Goal: Find specific page/section: Find specific page/section

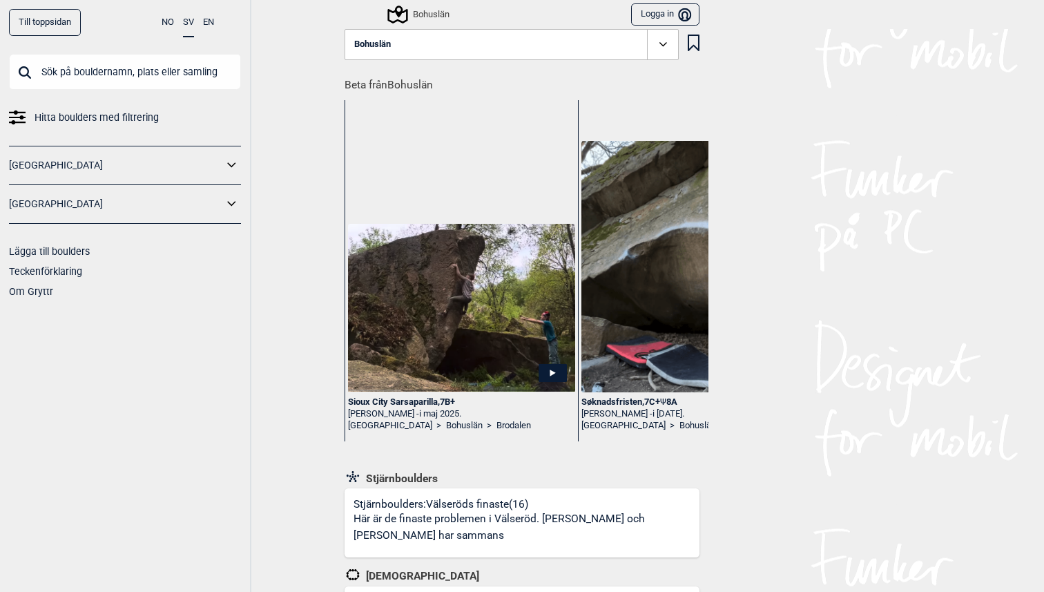
click at [456, 53] on button "Bohuslän" at bounding box center [512, 45] width 334 height 32
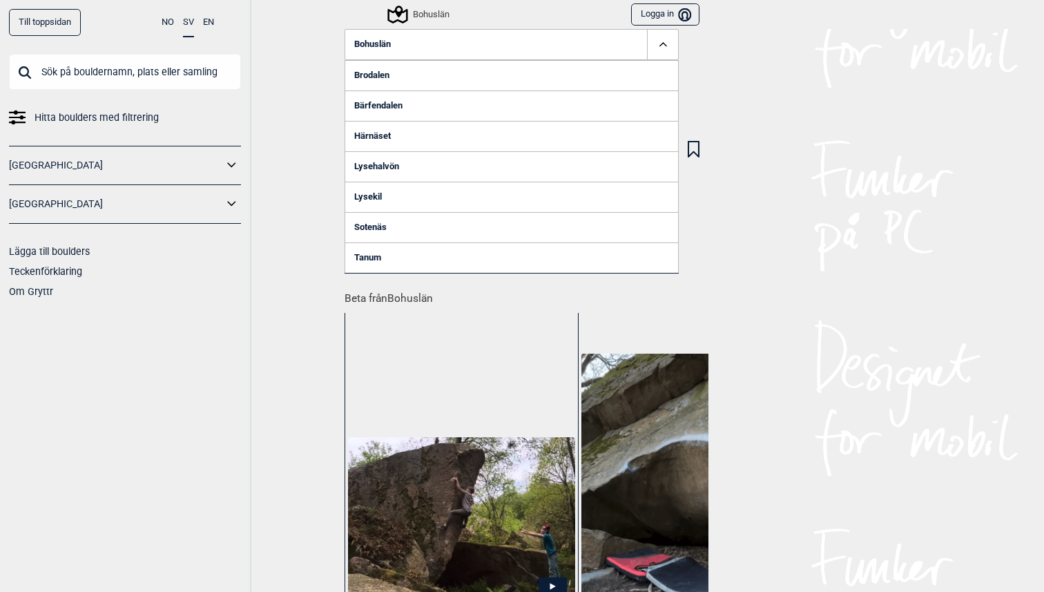
click at [280, 133] on div "Till toppsidan NO SV EN Hitta boulders med filtrering [GEOGRAPHIC_DATA] [GEOGRA…" at bounding box center [522, 296] width 1044 height 592
click at [338, 357] on span "Beta från Bohuslän [GEOGRAPHIC_DATA] , 7B+ [PERSON_NAME] - i [DATE]. [GEOGRAPHI…" at bounding box center [522, 472] width 373 height 381
click at [654, 43] on span at bounding box center [663, 45] width 32 height 32
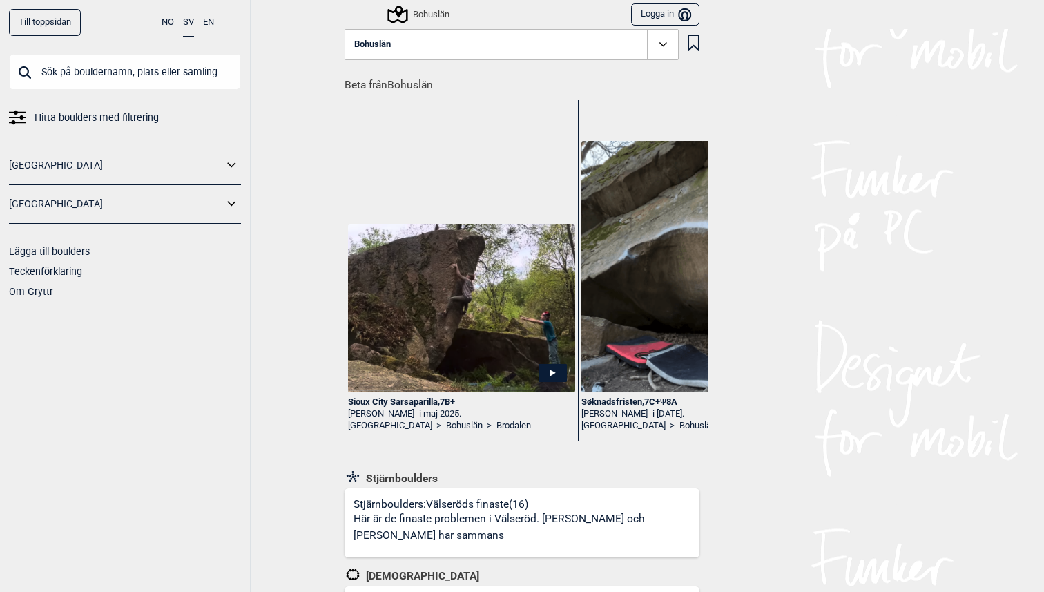
click at [164, 68] on input "text" at bounding box center [125, 72] width 232 height 36
type input "stenungsund"
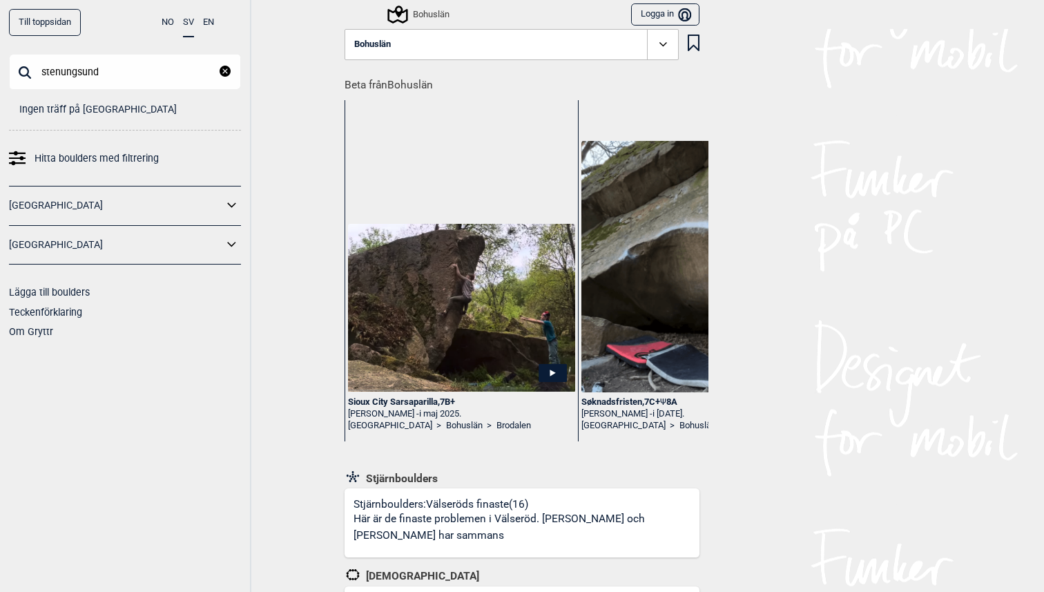
click at [228, 71] on icon "reset" at bounding box center [225, 71] width 11 height 11
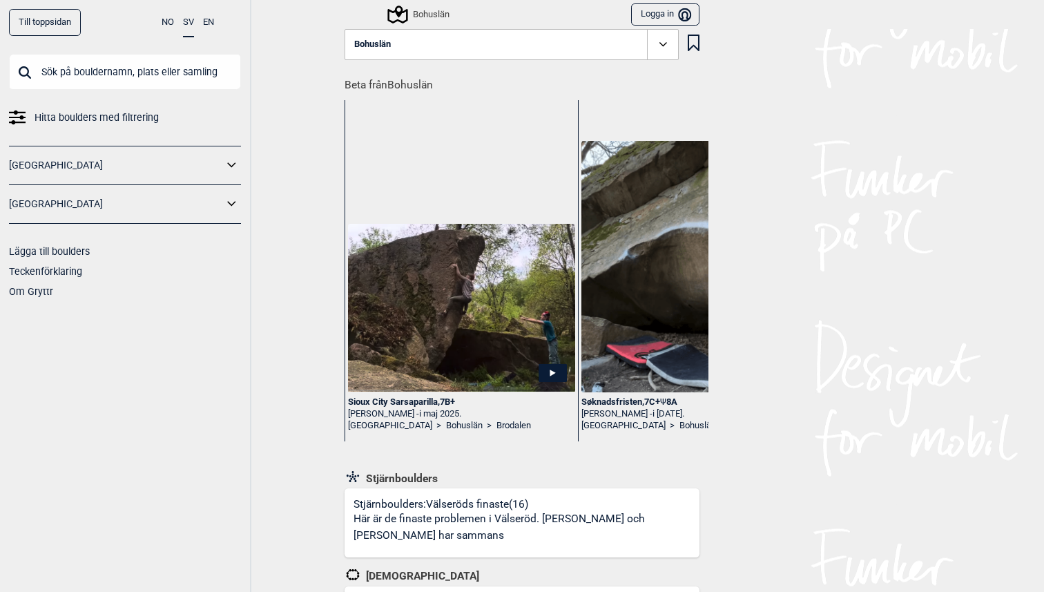
click at [309, 229] on div "Till toppsidan NO SV EN Hitta boulders med filtrering [GEOGRAPHIC_DATA] [GEOGRA…" at bounding box center [522, 296] width 1044 height 592
click at [153, 52] on div "Till toppsidan NO SV EN Hitta boulders med filtrering [GEOGRAPHIC_DATA] [GEOGRA…" at bounding box center [125, 296] width 251 height 592
click at [59, 22] on link "Till toppsidan" at bounding box center [45, 22] width 72 height 27
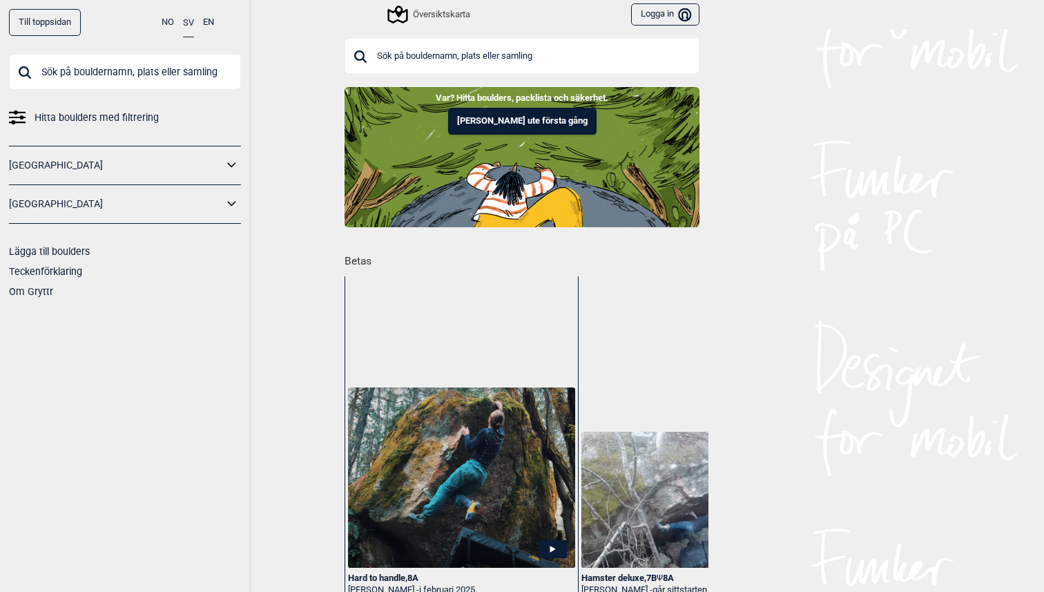
click at [445, 50] on input "text" at bounding box center [522, 56] width 355 height 36
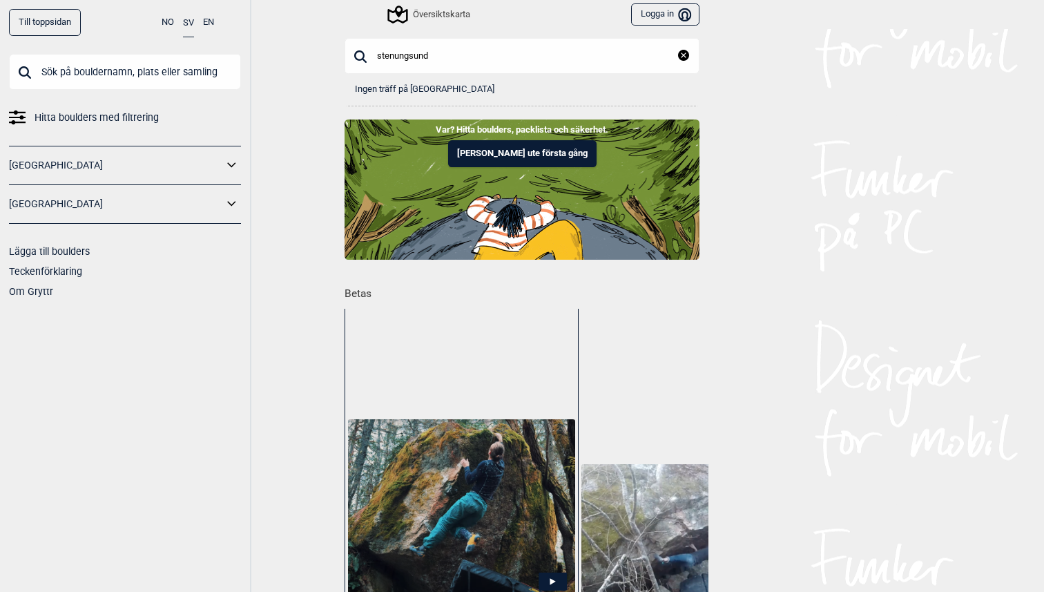
click at [492, 66] on input "stenungsund" at bounding box center [522, 56] width 355 height 36
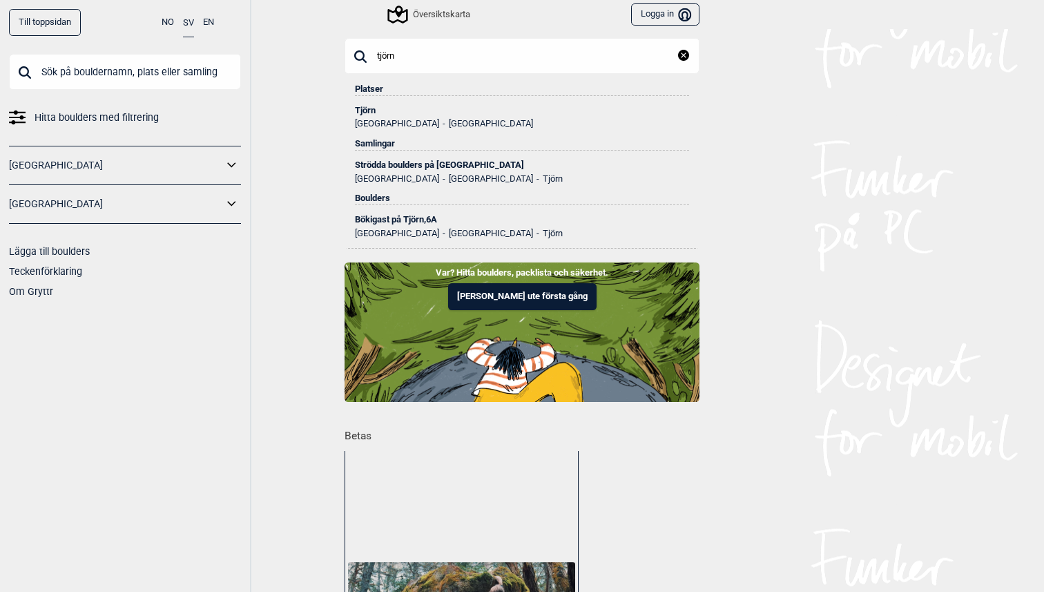
click at [159, 77] on input "text" at bounding box center [125, 72] width 232 height 36
click at [422, 61] on input "tjörn" at bounding box center [522, 56] width 355 height 36
click at [422, 59] on input "tjörn" at bounding box center [522, 56] width 355 height 36
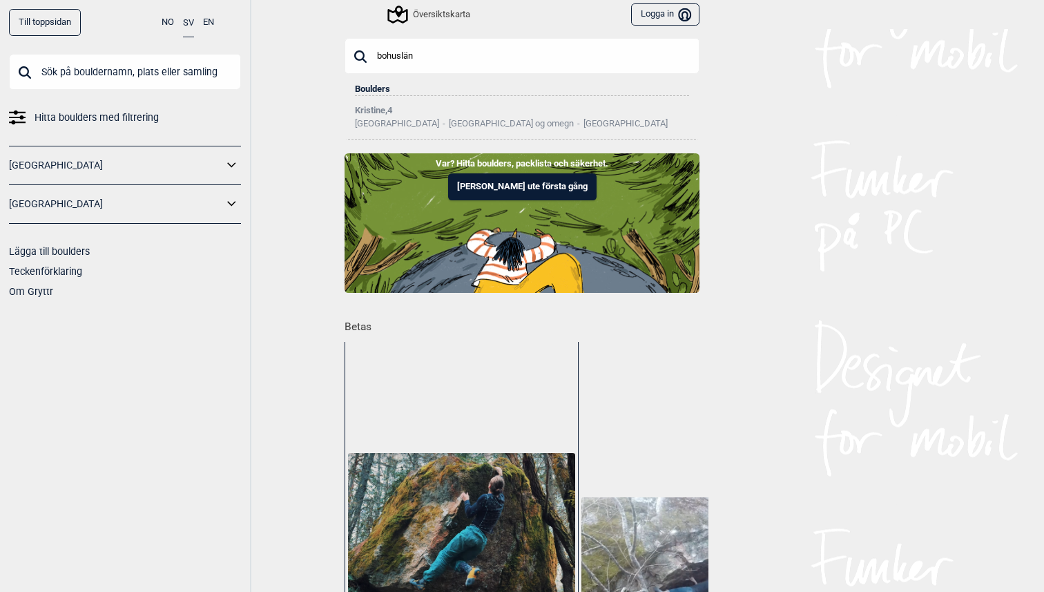
type input "bohuslän"
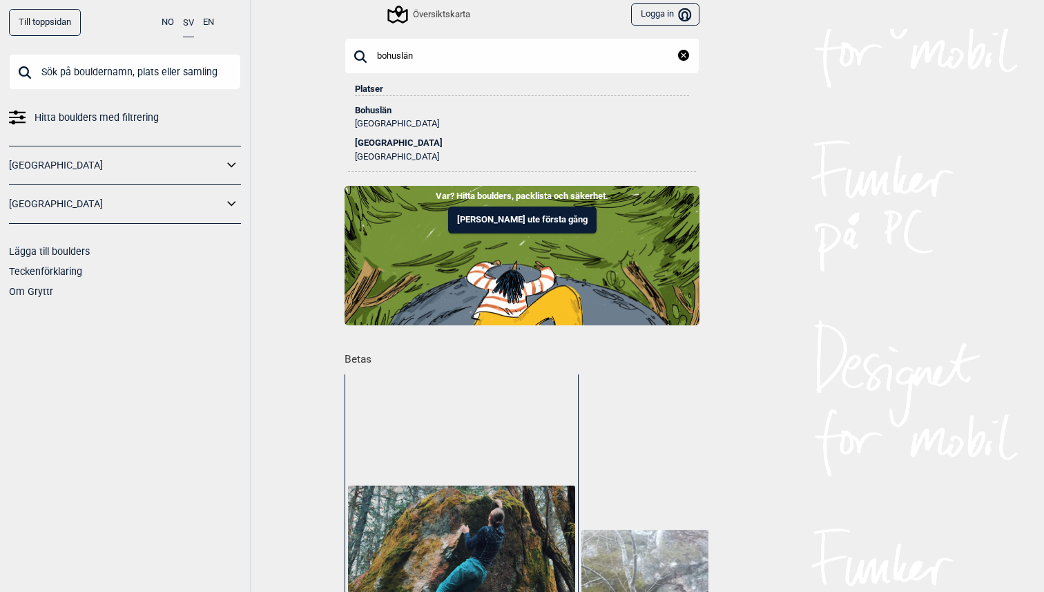
click at [384, 115] on ul "[GEOGRAPHIC_DATA]" at bounding box center [522, 122] width 334 height 14
click at [371, 106] on div "Bohuslän" at bounding box center [522, 111] width 334 height 10
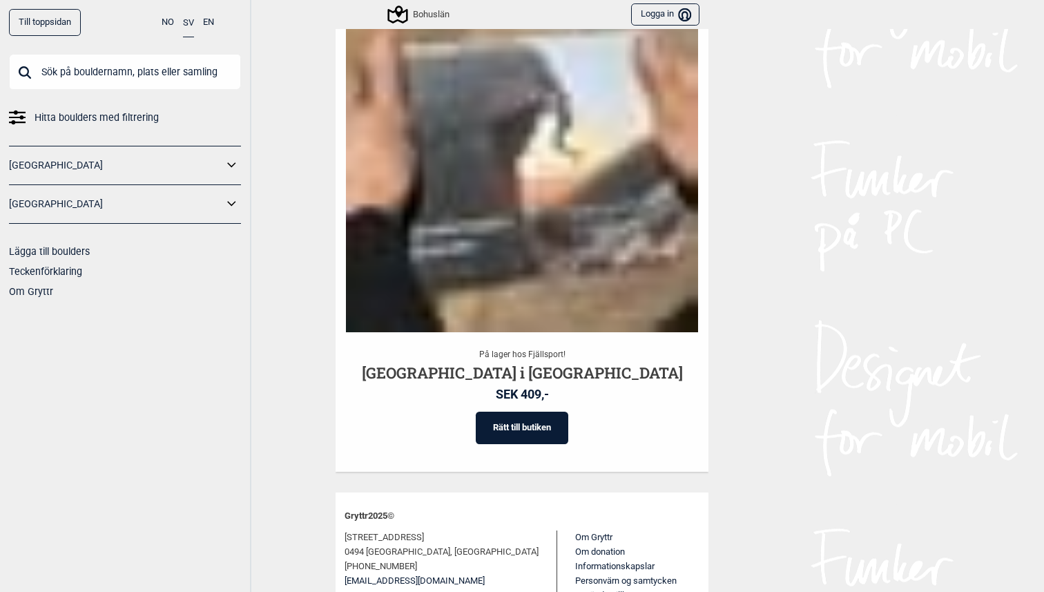
scroll to position [4283, 0]
